Goal: Task Accomplishment & Management: Use online tool/utility

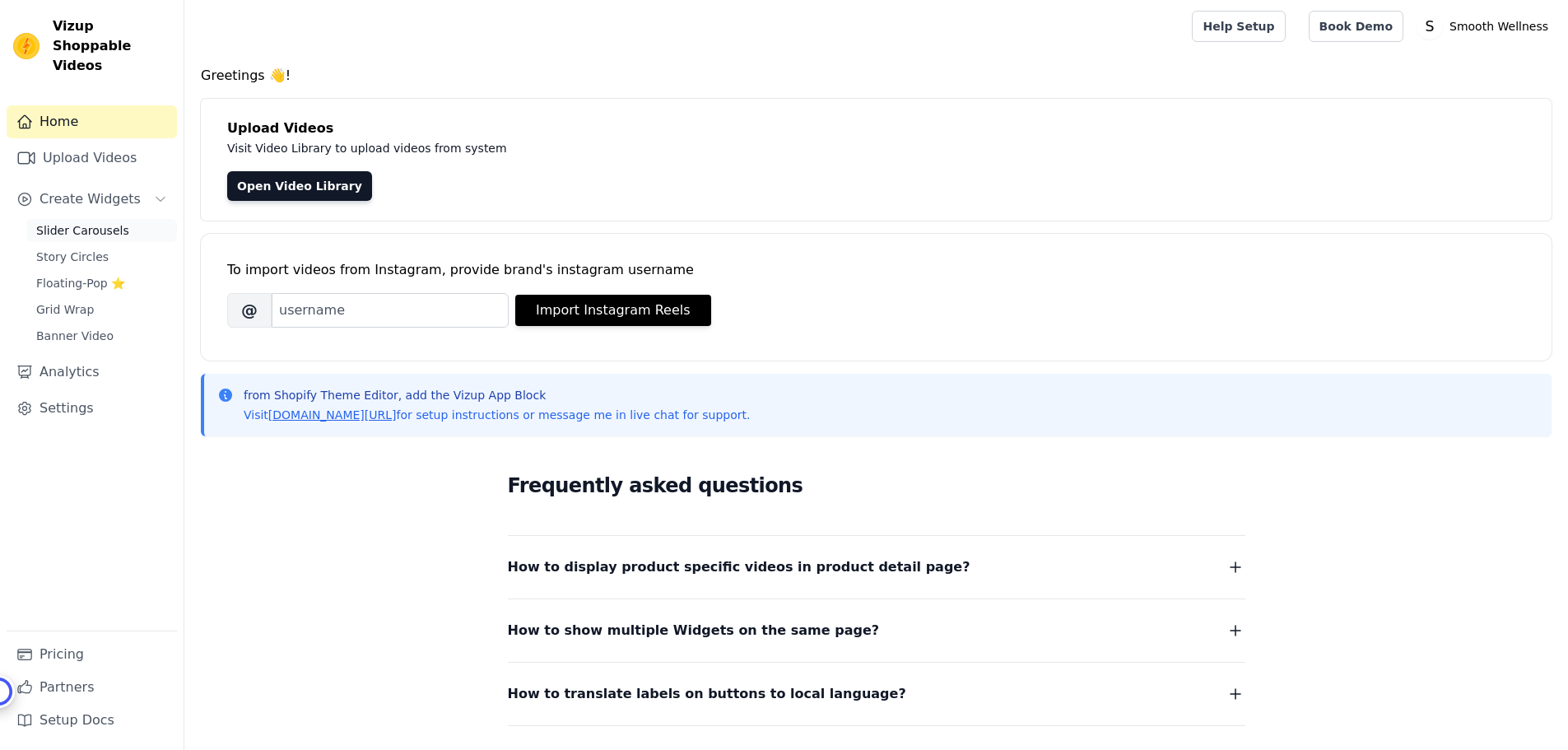
click at [75, 222] on span "Slider Carousels" at bounding box center [83, 230] width 93 height 17
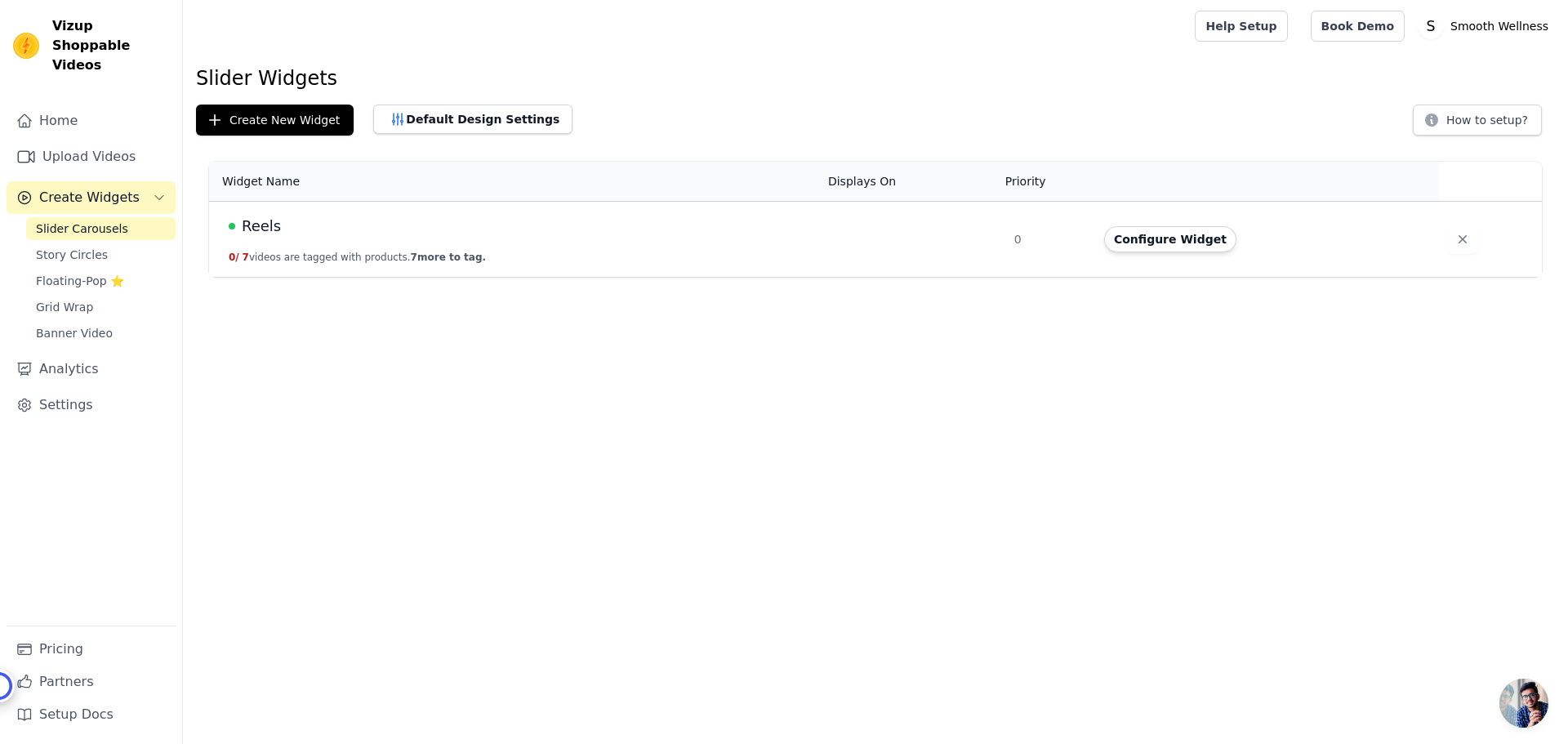
click at [574, 258] on td "Reels 0 / 7 videos are tagged with products. 7 more to tag." at bounding box center [513, 239] width 609 height 76
click at [1137, 241] on button "Configure Widget" at bounding box center [1170, 239] width 132 height 26
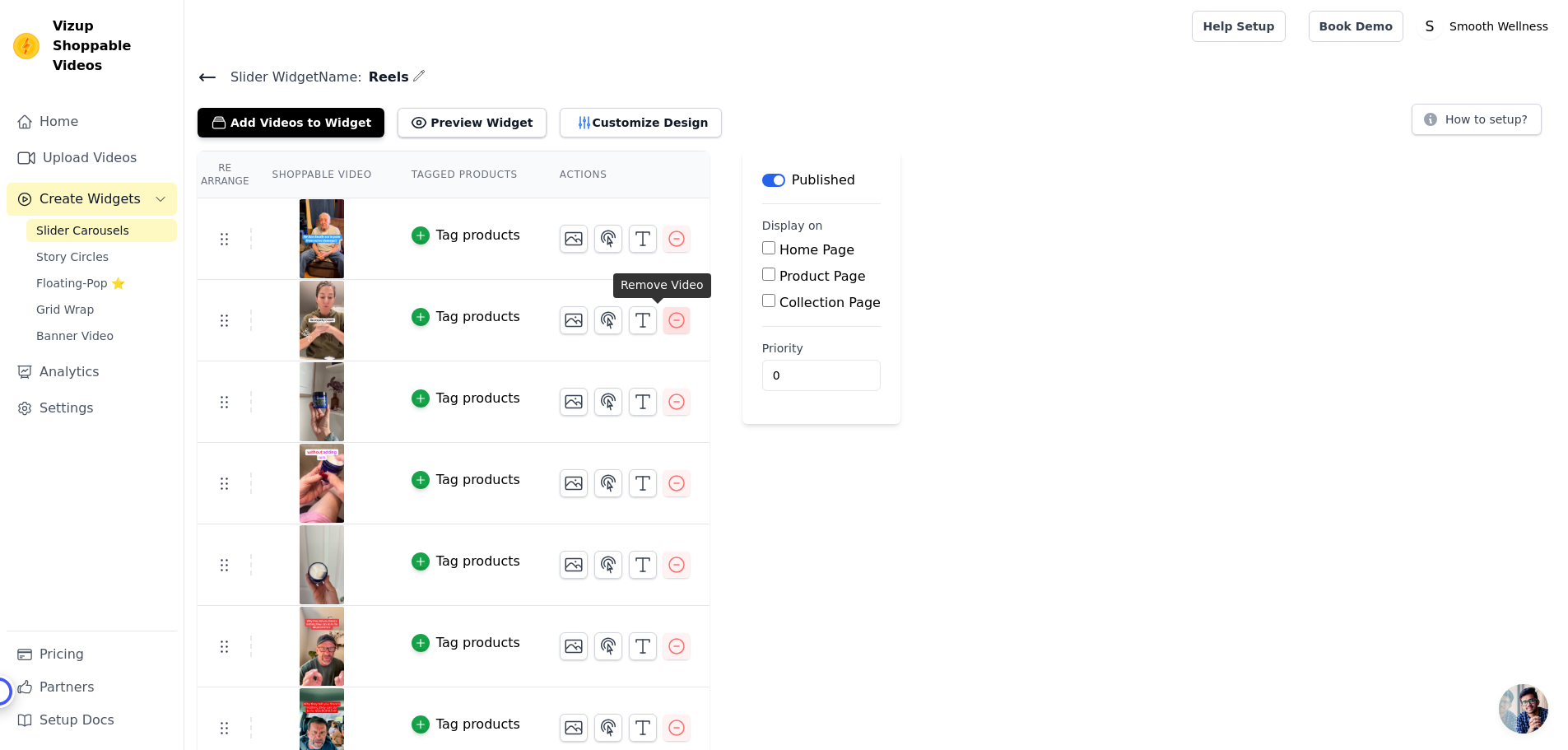
click at [666, 323] on icon "button" at bounding box center [675, 320] width 20 height 20
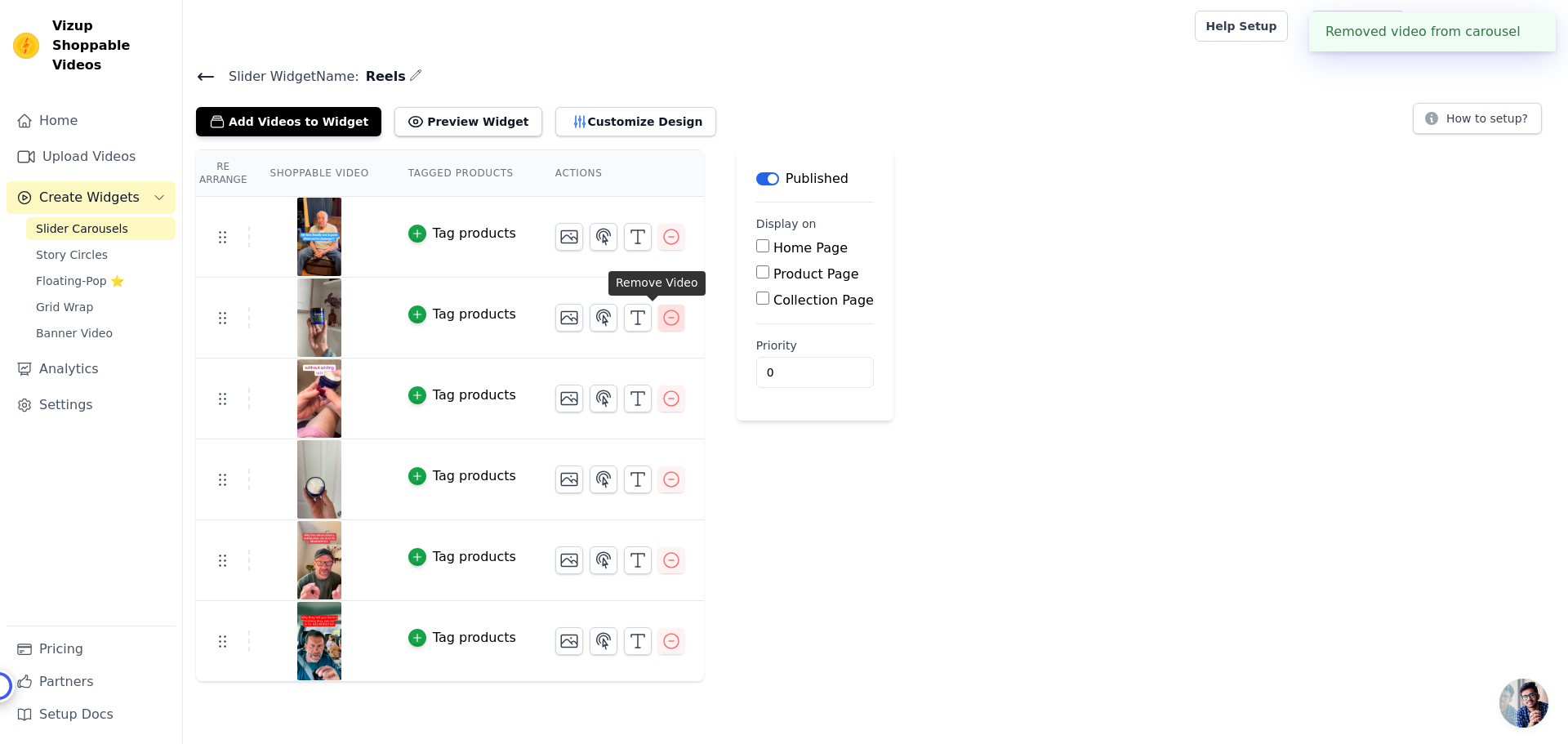
click at [661, 319] on icon "button" at bounding box center [670, 317] width 19 height 19
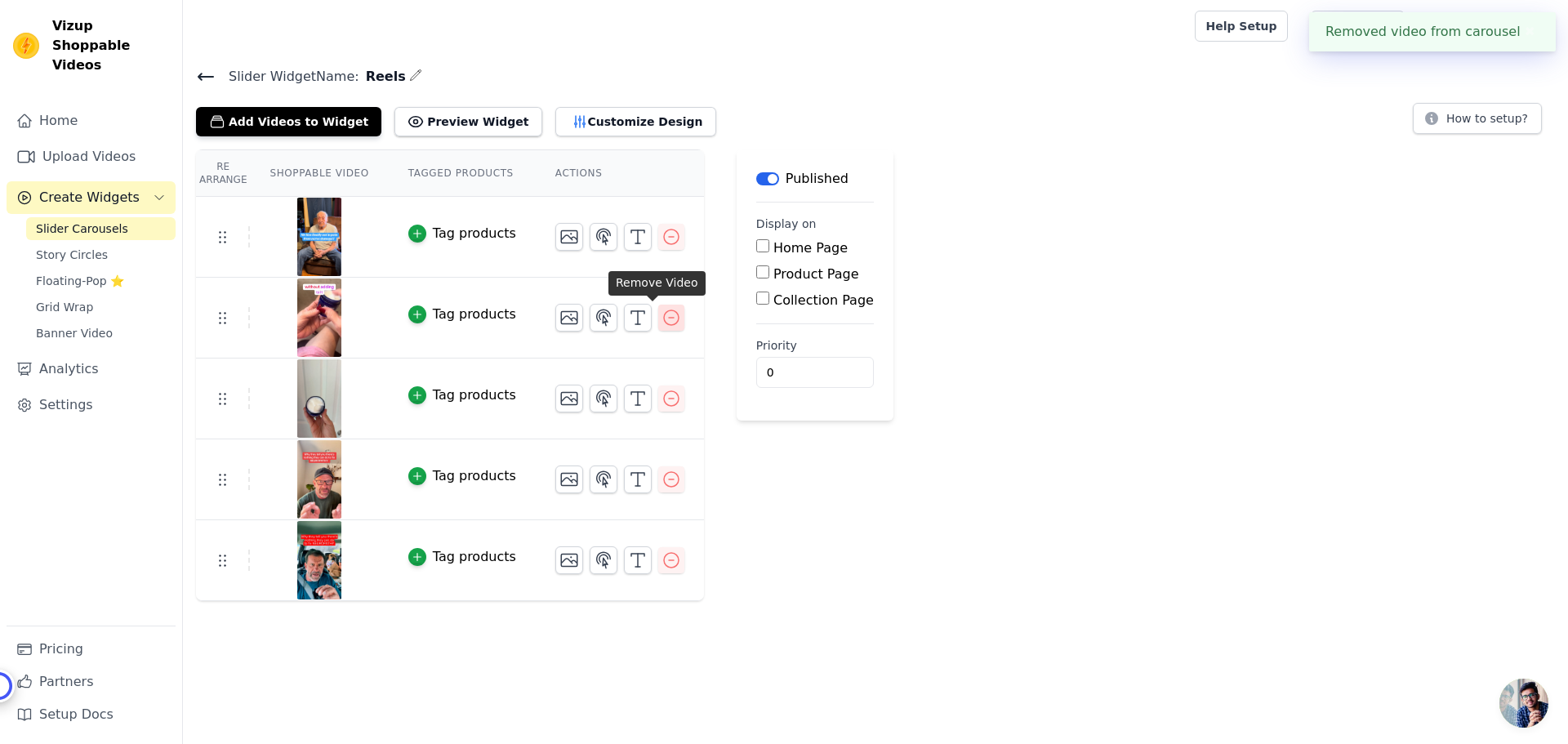
click at [661, 320] on icon "button" at bounding box center [670, 317] width 19 height 19
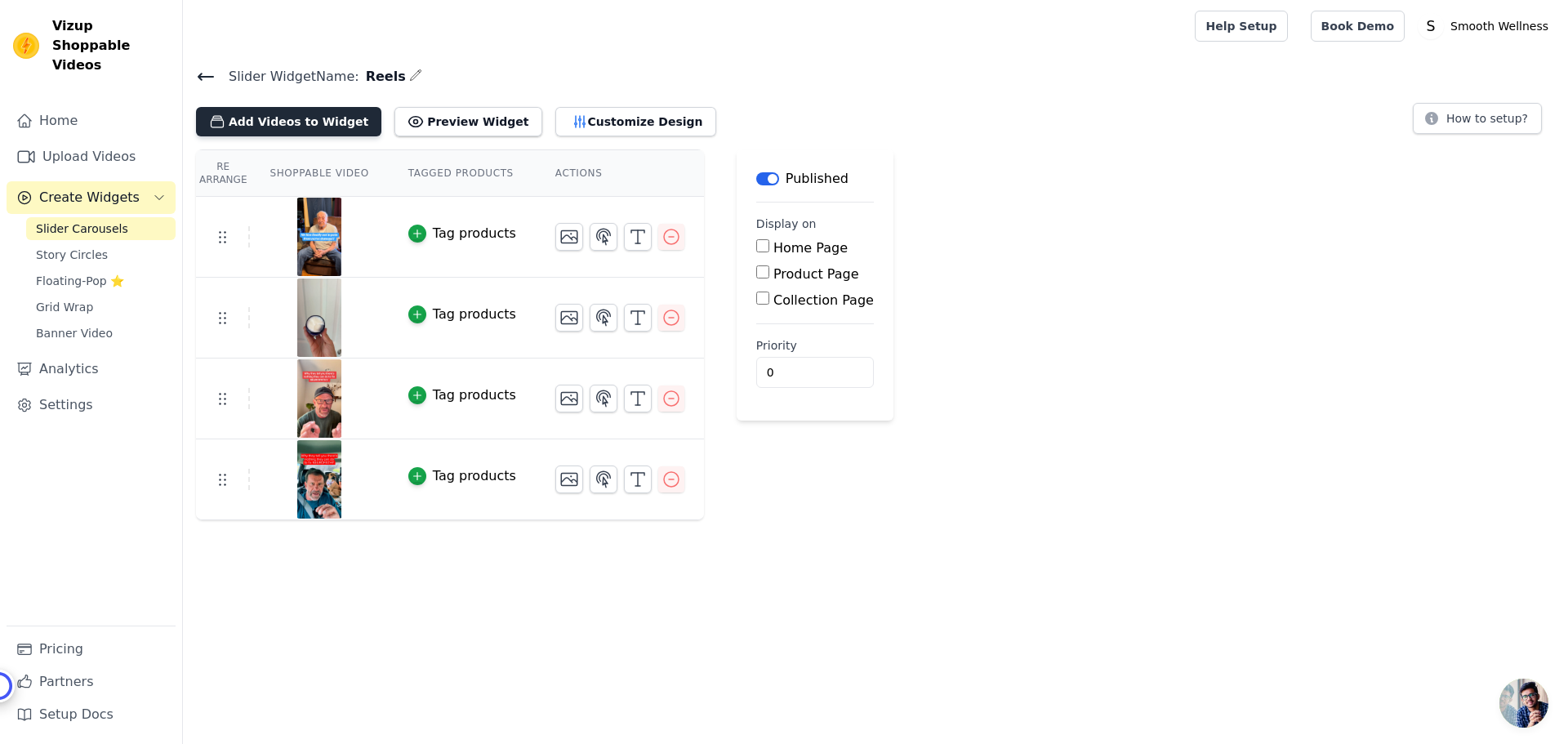
click at [251, 125] on button "Add Videos to Widget" at bounding box center [288, 122] width 186 height 30
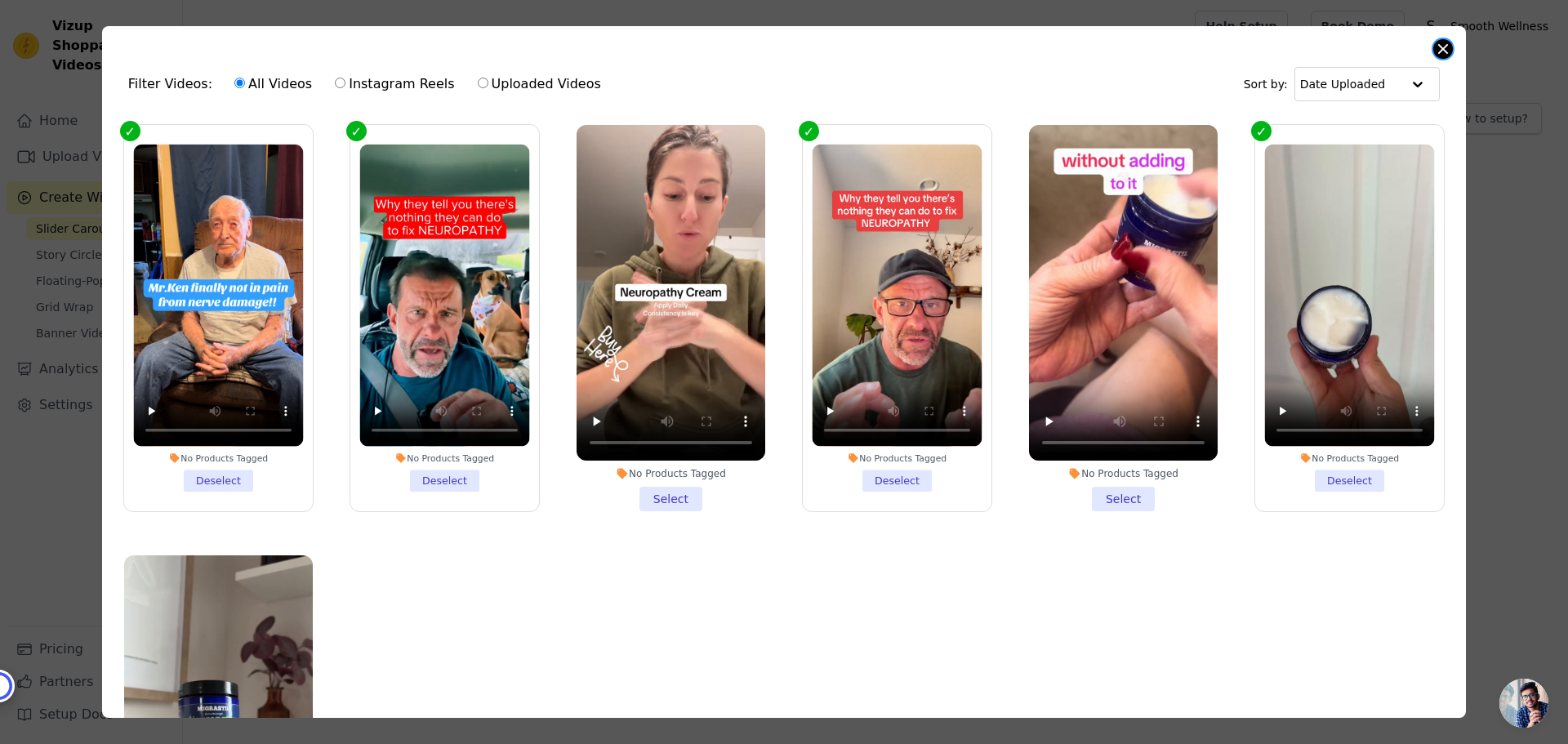
click at [1442, 50] on button "Close modal" at bounding box center [1442, 48] width 19 height 19
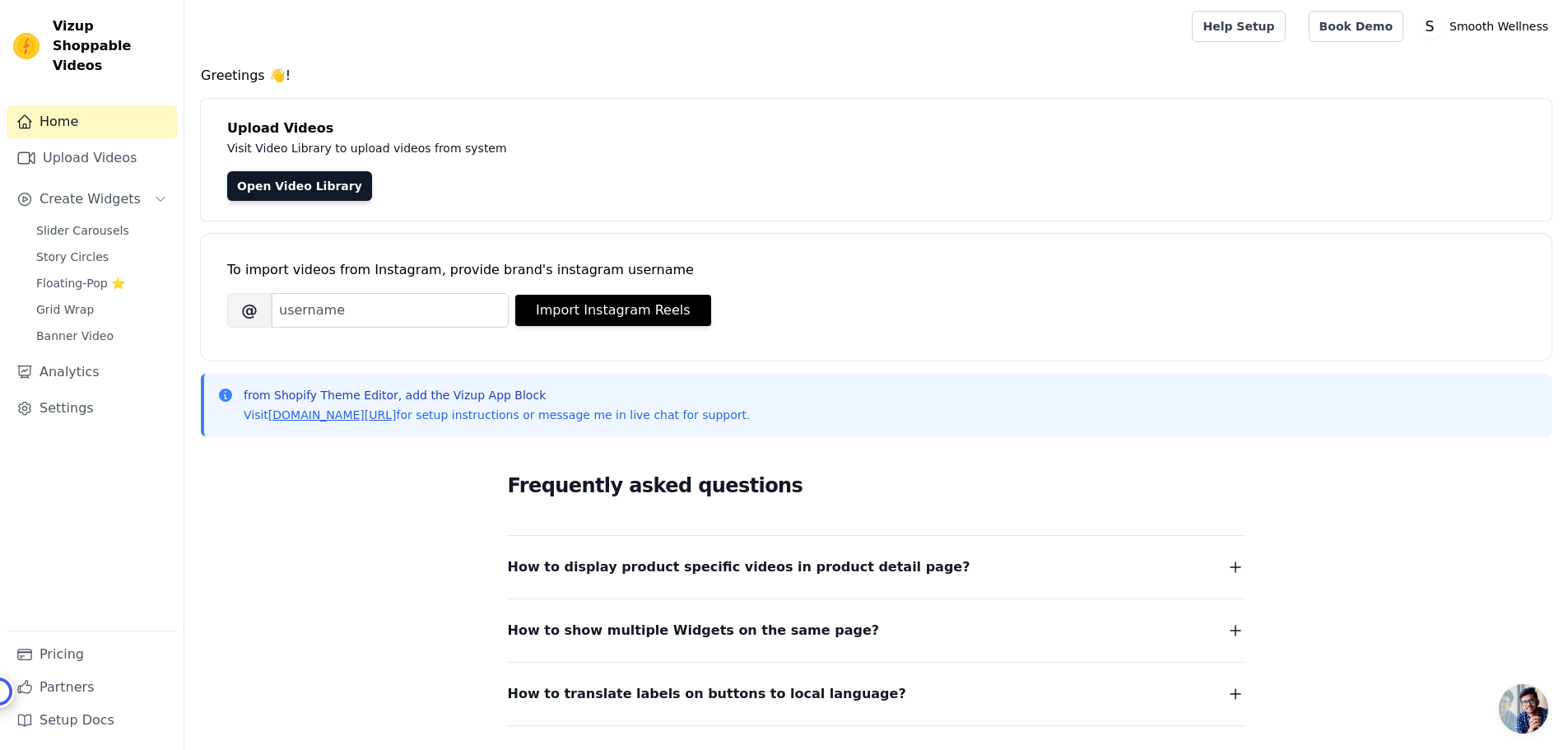
click at [63, 198] on div "Home Upload Videos Create Widgets Slider Carousels Story Circles Floating-Pop ⭐…" at bounding box center [91, 368] width 170 height 525
click at [67, 222] on span "Slider Carousels" at bounding box center [83, 230] width 93 height 17
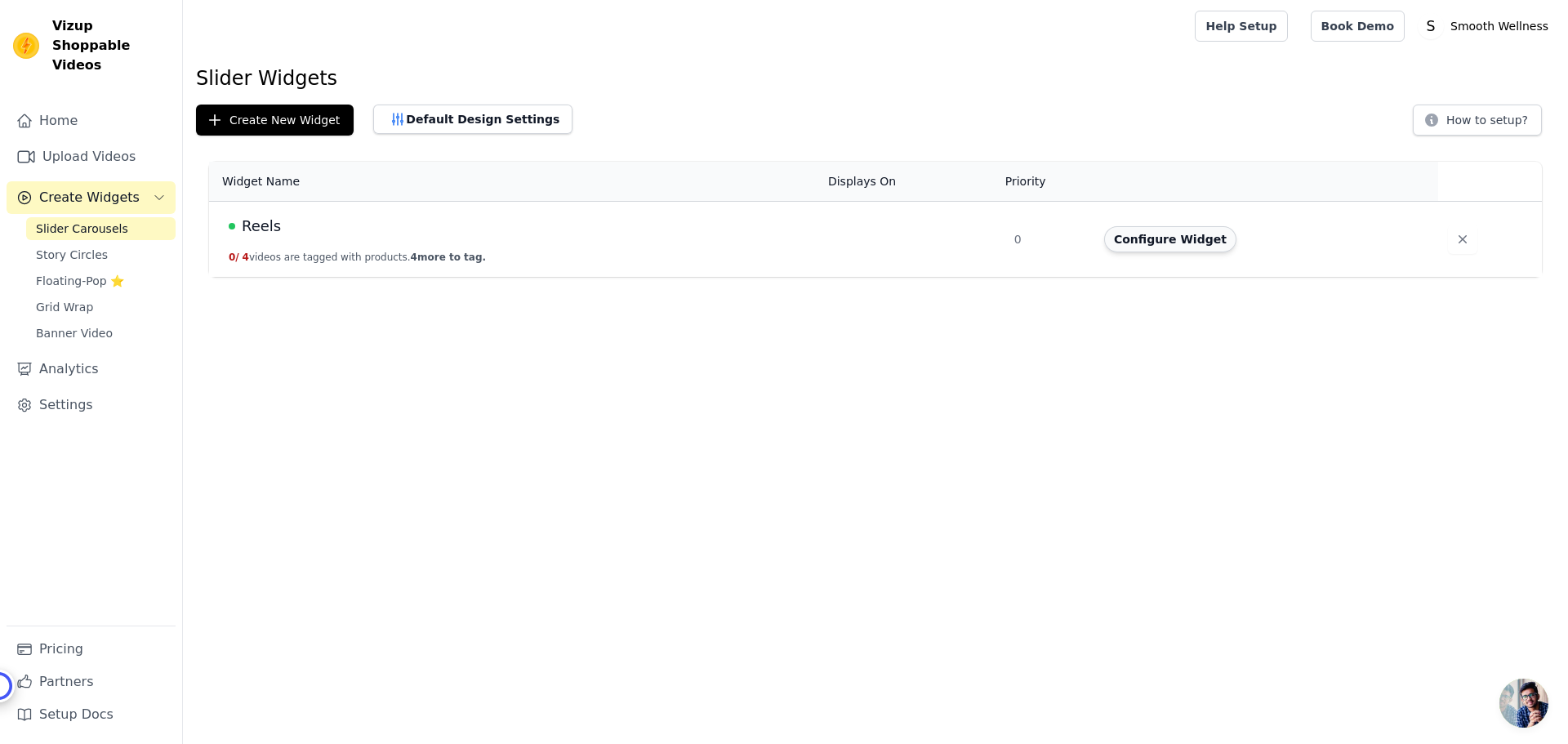
click at [1155, 246] on button "Configure Widget" at bounding box center [1170, 239] width 132 height 26
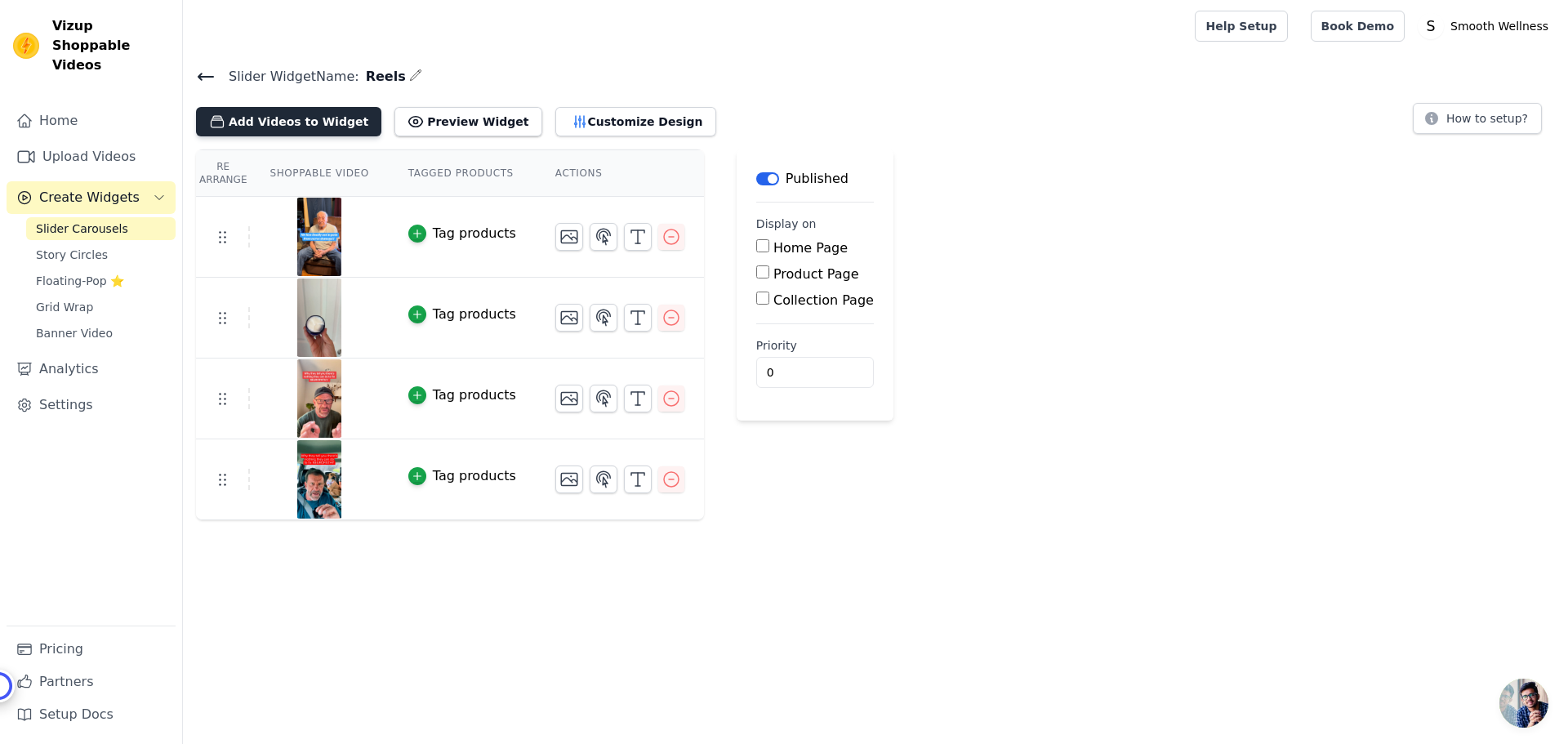
click at [277, 122] on button "Add Videos to Widget" at bounding box center [288, 122] width 186 height 30
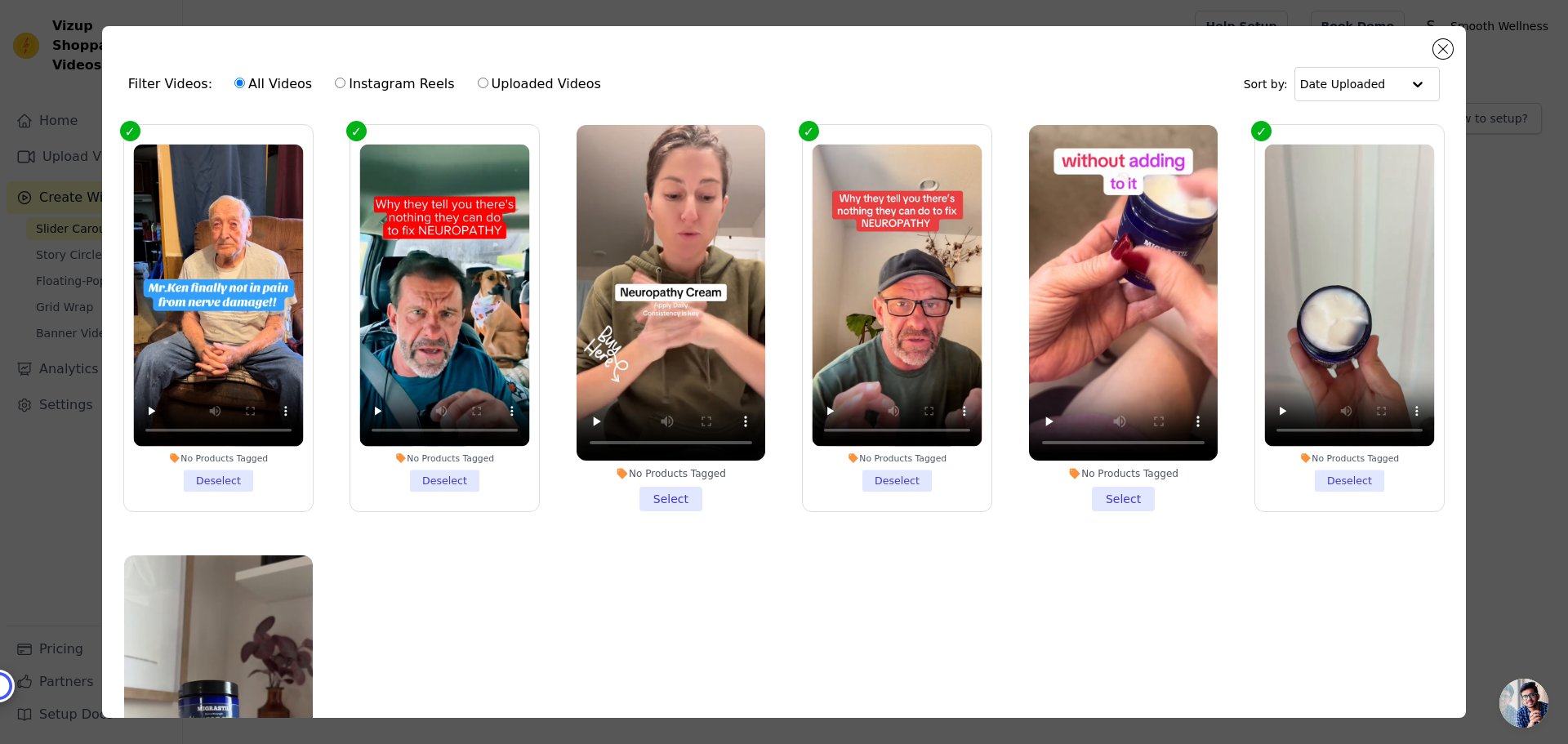
click at [652, 493] on li "No Products Tagged Select" at bounding box center [671, 318] width 189 height 386
click at [0, 0] on input "No Products Tagged Select" at bounding box center [0, 0] width 0 height 0
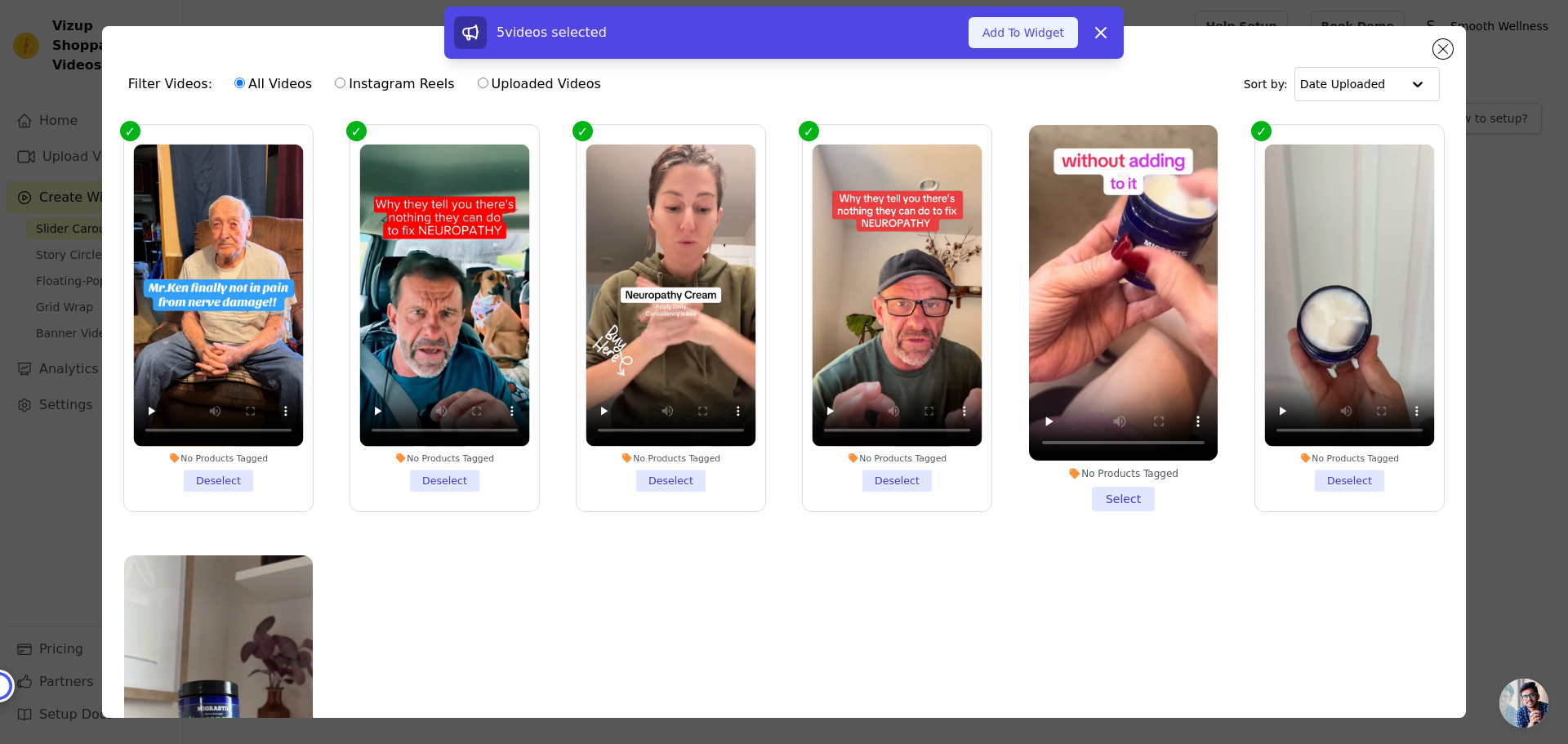
click at [1004, 26] on button "Add To Widget" at bounding box center [1023, 33] width 109 height 31
